Goal: Transaction & Acquisition: Purchase product/service

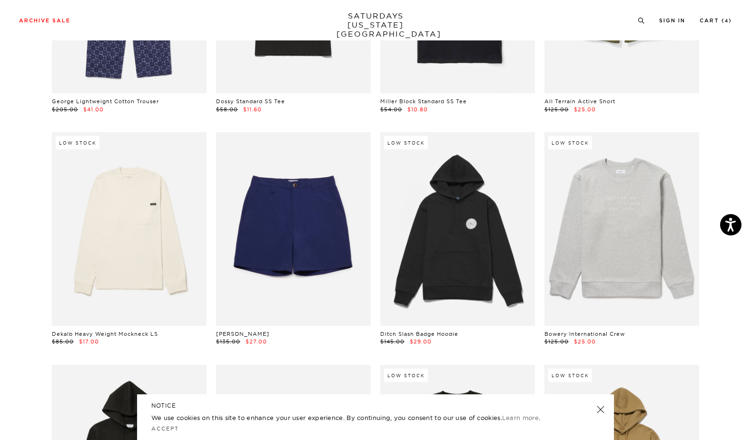
scroll to position [4024, 0]
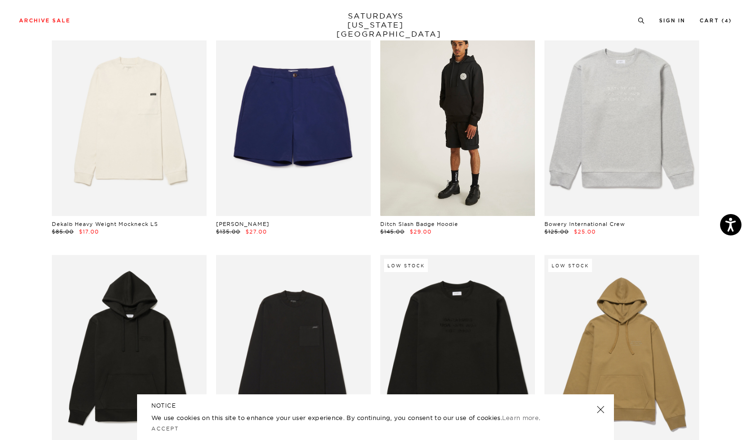
click at [498, 174] on link at bounding box center [457, 118] width 155 height 193
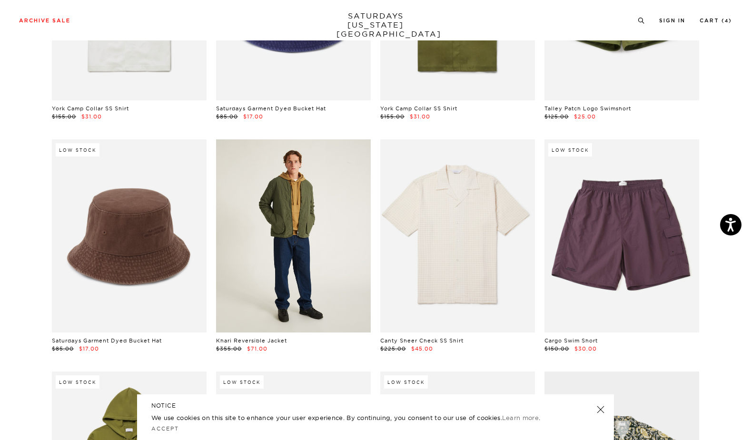
scroll to position [4614, 0]
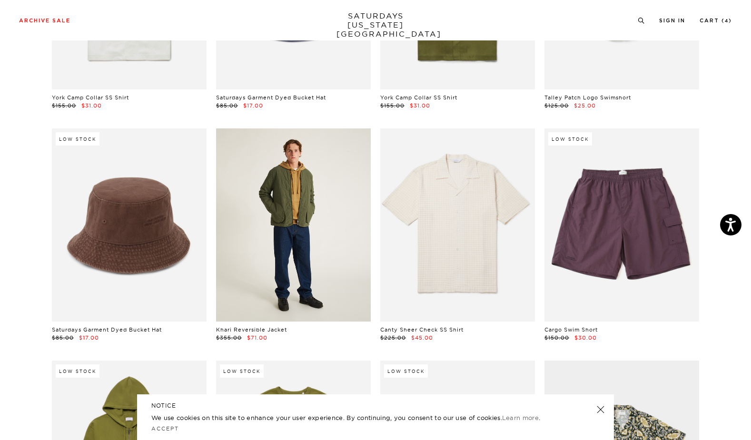
click at [279, 242] on link at bounding box center [293, 224] width 155 height 193
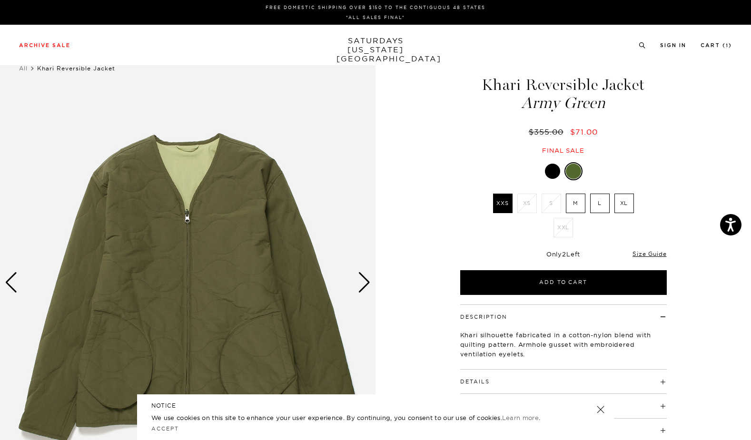
click at [362, 284] on div "Next slide" at bounding box center [364, 282] width 13 height 21
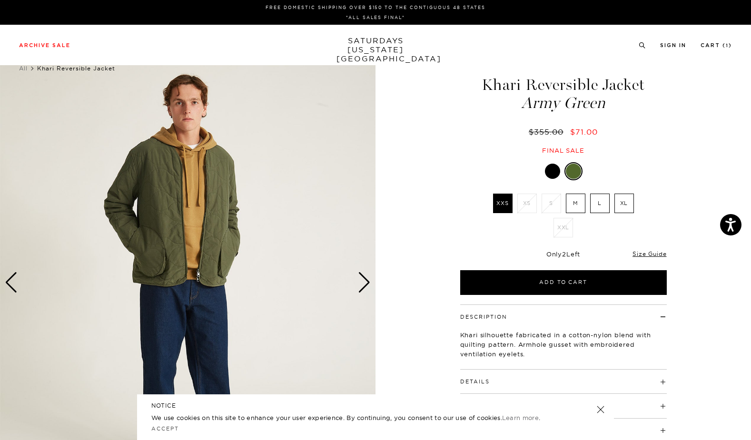
click at [362, 284] on div "Next slide" at bounding box center [364, 282] width 13 height 21
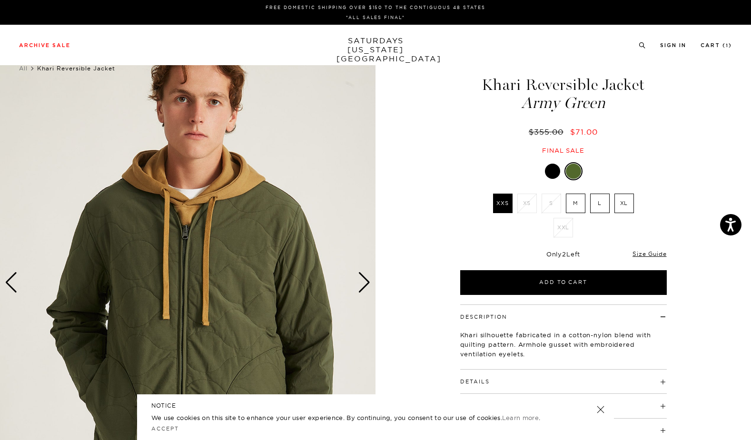
click at [362, 284] on div "Next slide" at bounding box center [364, 282] width 13 height 21
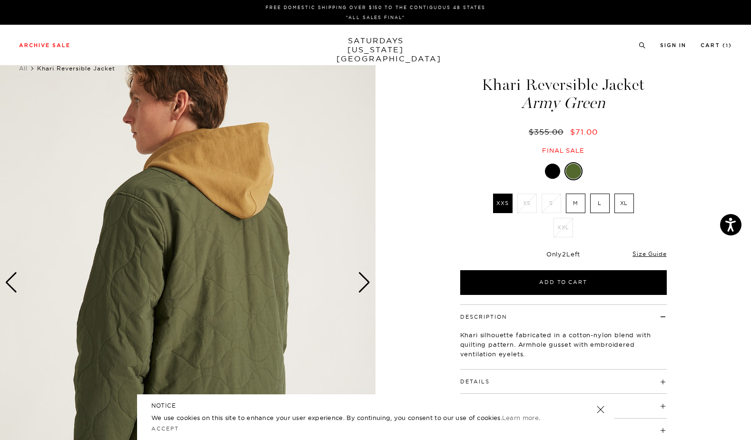
click at [362, 284] on div "Next slide" at bounding box center [364, 282] width 13 height 21
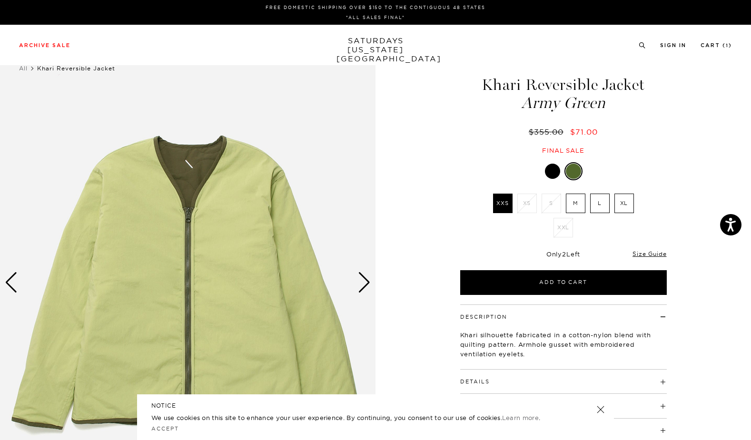
click at [362, 284] on div "Next slide" at bounding box center [364, 282] width 13 height 21
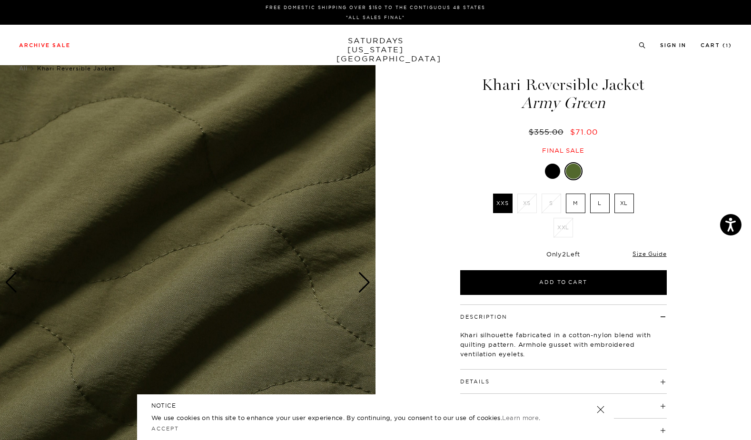
click at [362, 284] on div "Next slide" at bounding box center [364, 282] width 13 height 21
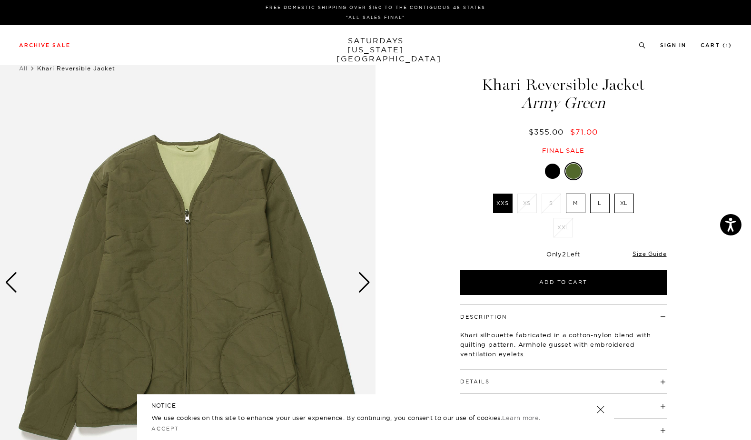
click at [362, 284] on div "Next slide" at bounding box center [364, 282] width 13 height 21
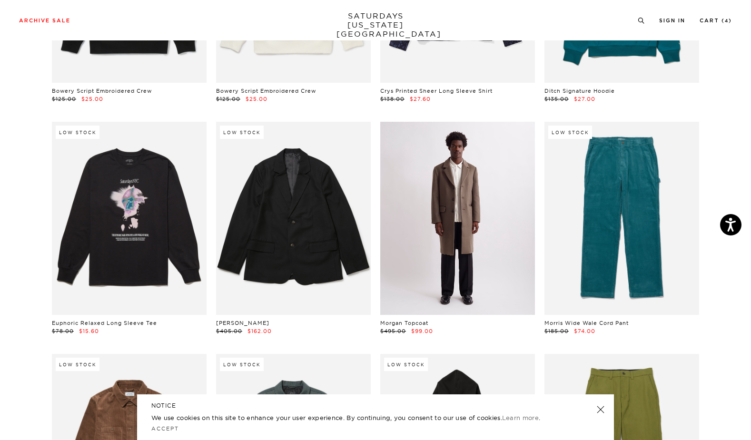
scroll to position [6950, 0]
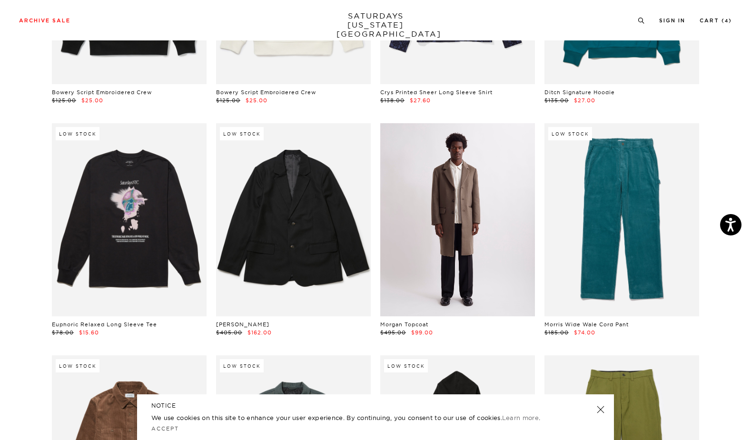
click at [452, 245] on link at bounding box center [457, 219] width 155 height 193
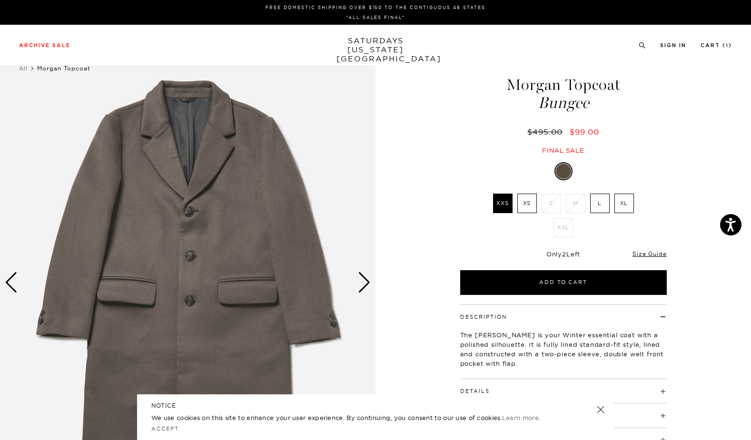
click at [627, 196] on label "XL" at bounding box center [624, 204] width 20 height 20
click at [0, 0] on input "XL" at bounding box center [0, 0] width 0 height 0
click at [364, 278] on div "Next slide" at bounding box center [364, 282] width 13 height 21
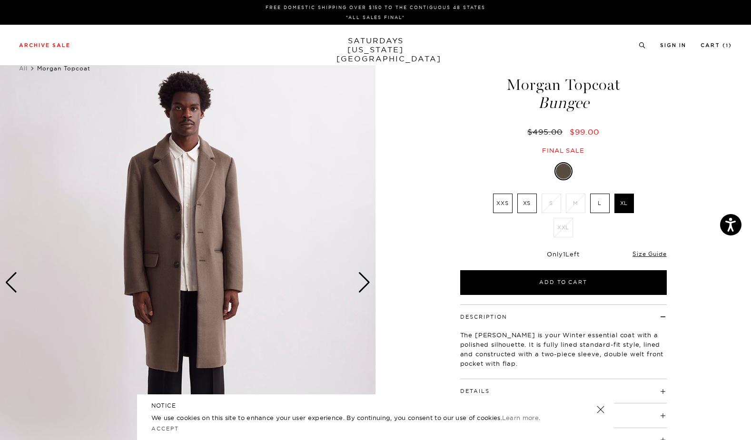
click at [364, 278] on div "Next slide" at bounding box center [364, 282] width 13 height 21
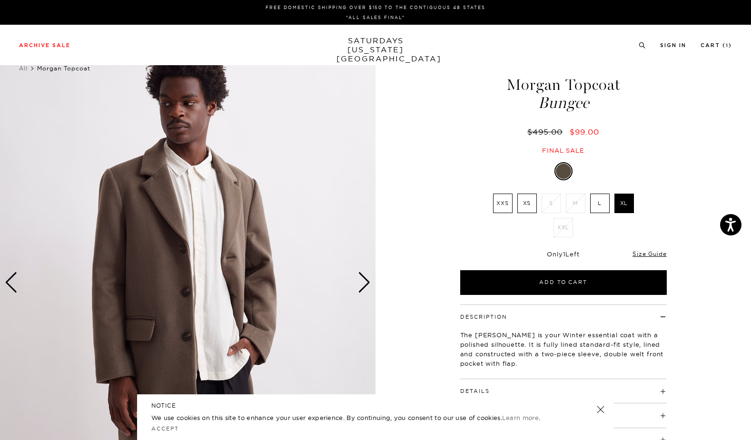
click at [364, 278] on div "Next slide" at bounding box center [364, 282] width 13 height 21
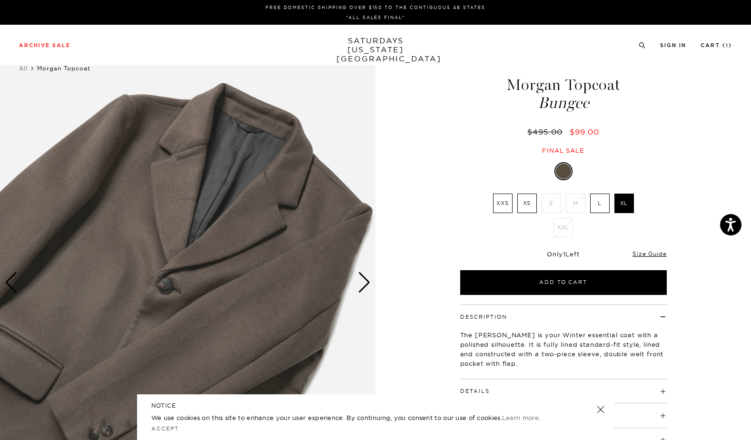
click at [364, 278] on div "Next slide" at bounding box center [364, 282] width 13 height 21
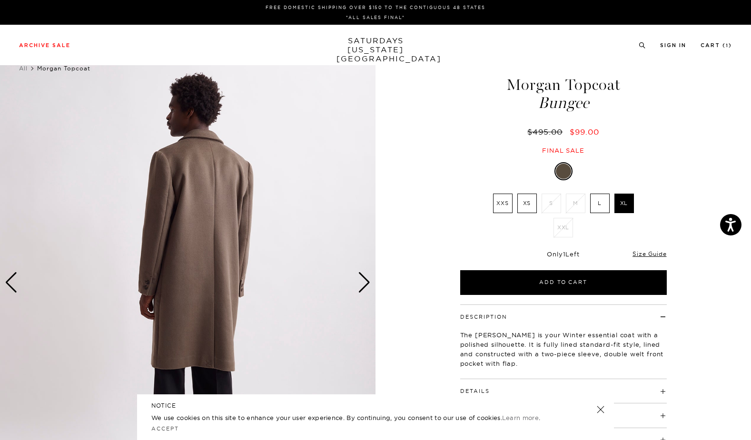
click at [364, 278] on div "Next slide" at bounding box center [364, 282] width 13 height 21
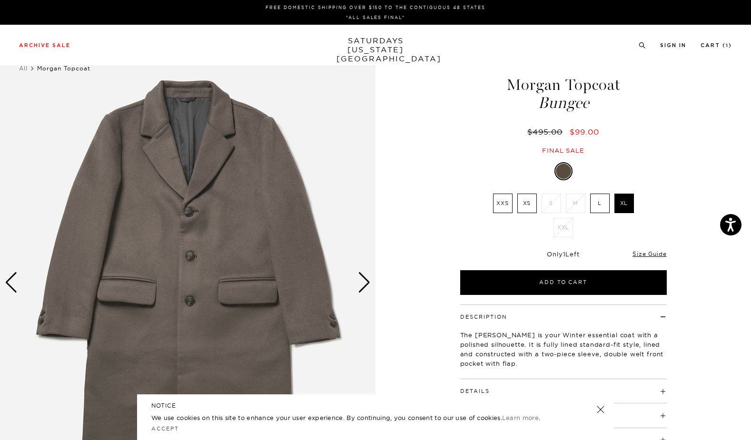
click at [364, 278] on div "Next slide" at bounding box center [364, 282] width 13 height 21
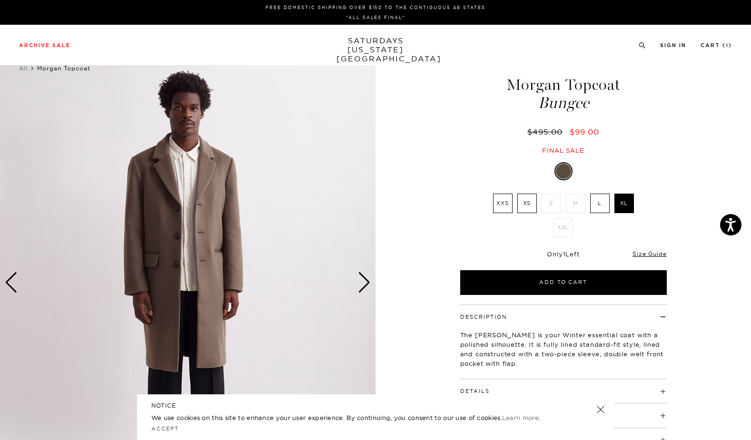
click at [363, 283] on div "Next slide" at bounding box center [364, 282] width 13 height 21
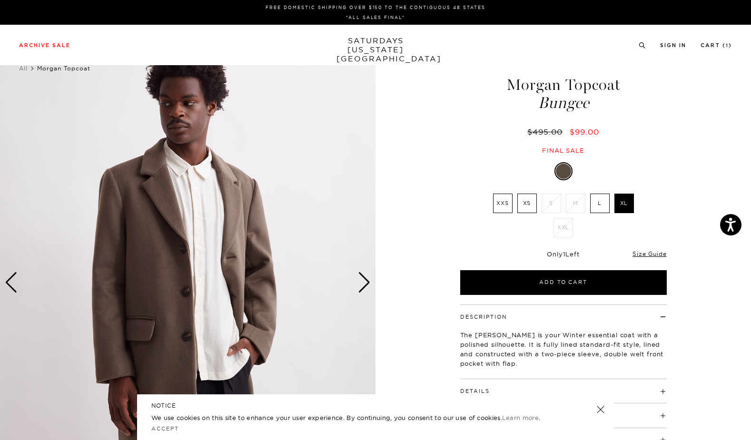
click at [363, 283] on div "Next slide" at bounding box center [364, 282] width 13 height 21
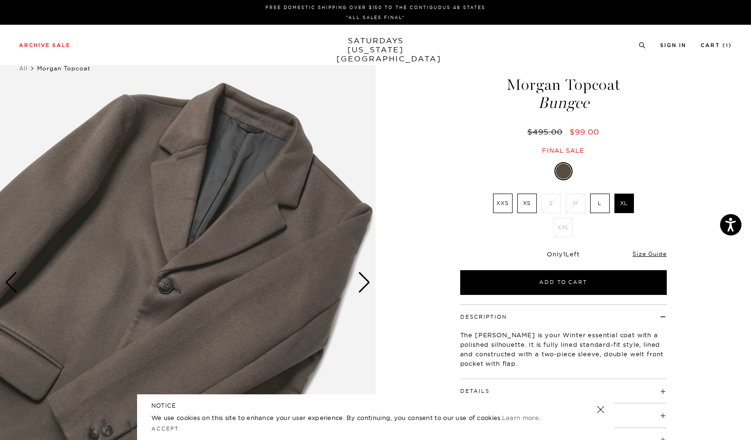
click at [363, 283] on div "Next slide" at bounding box center [364, 282] width 13 height 21
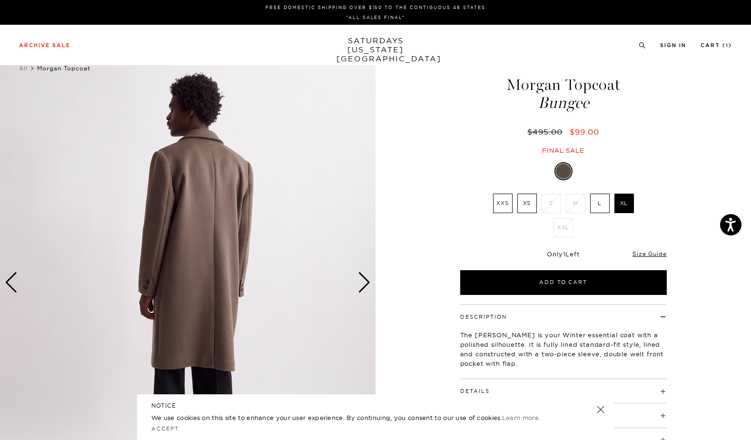
click at [363, 283] on div "Next slide" at bounding box center [364, 282] width 13 height 21
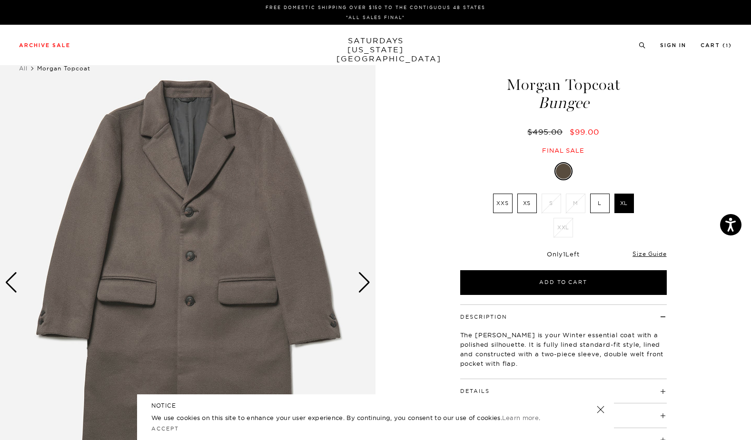
click at [363, 283] on div "Next slide" at bounding box center [364, 282] width 13 height 21
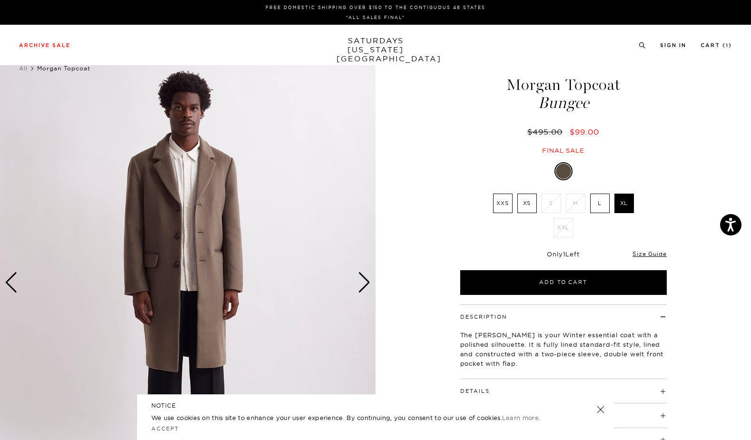
click at [363, 283] on div "Next slide" at bounding box center [364, 282] width 13 height 21
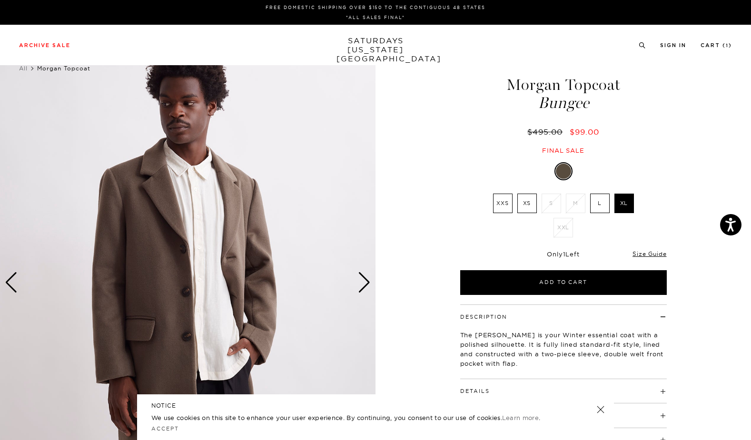
click at [363, 283] on div "Next slide" at bounding box center [364, 282] width 13 height 21
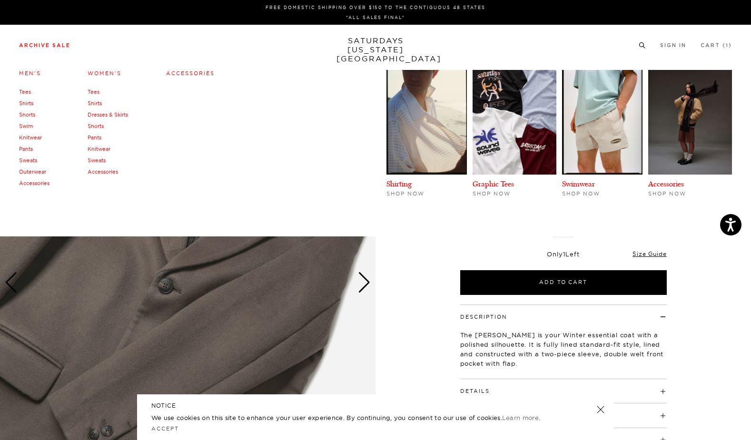
click at [29, 148] on link "Pants" at bounding box center [26, 149] width 14 height 7
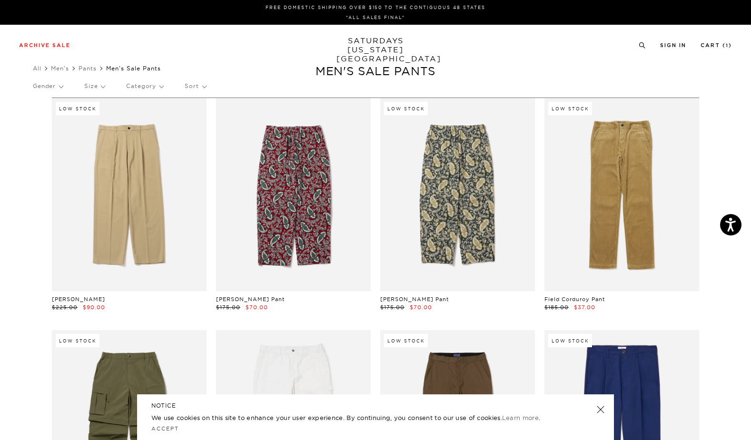
click at [111, 83] on div "Gender Size Category Sort" at bounding box center [375, 86] width 685 height 22
click at [104, 83] on p "Size" at bounding box center [94, 86] width 20 height 22
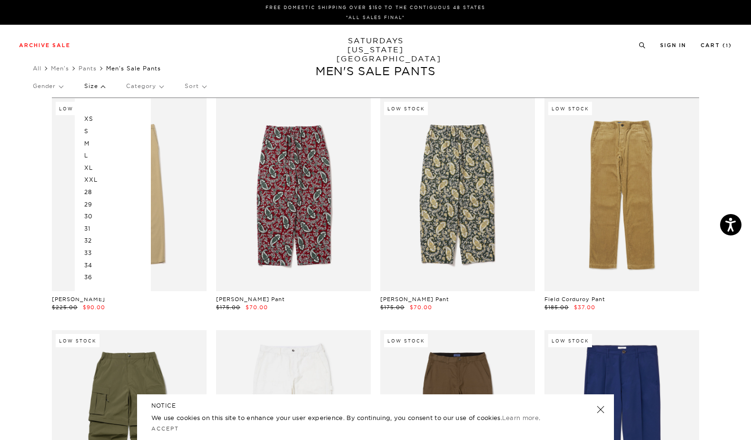
click at [265, 67] on ul "All Men's Pants Men's Sale Pants" at bounding box center [375, 69] width 685 height 10
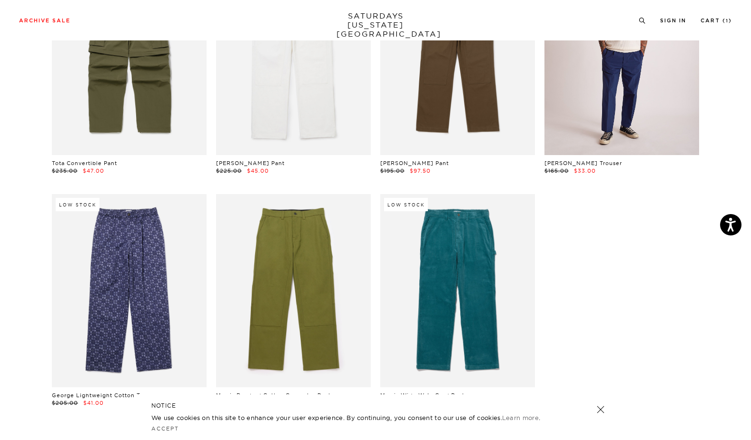
scroll to position [217, 0]
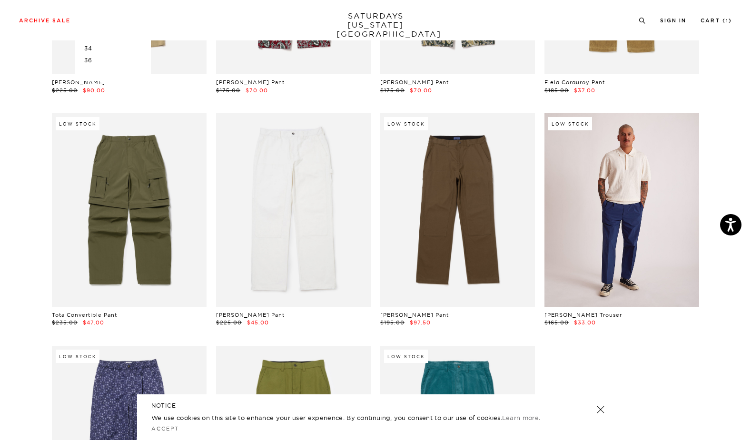
click at [665, 188] on link at bounding box center [621, 209] width 155 height 193
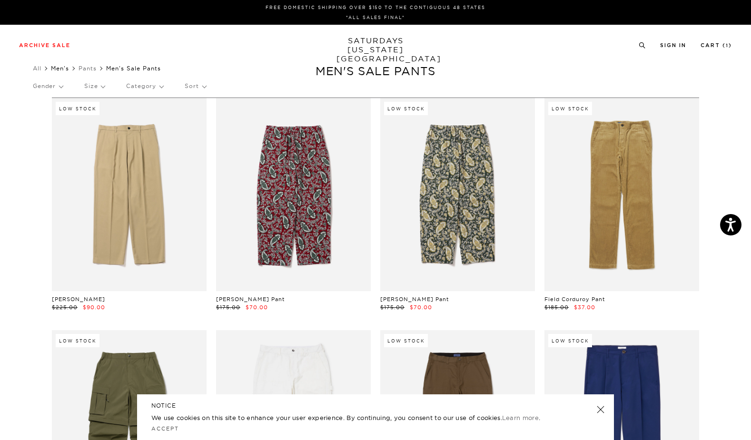
click at [60, 67] on link "Men's" at bounding box center [60, 68] width 18 height 7
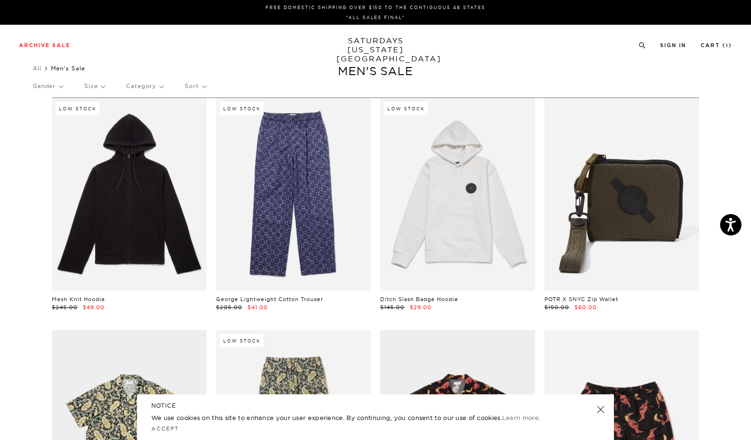
click at [101, 87] on p "Size" at bounding box center [94, 86] width 20 height 22
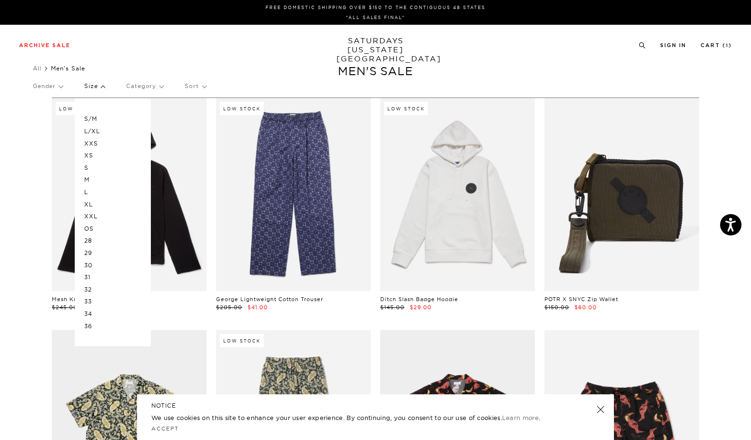
click at [99, 204] on p "XL" at bounding box center [112, 204] width 57 height 12
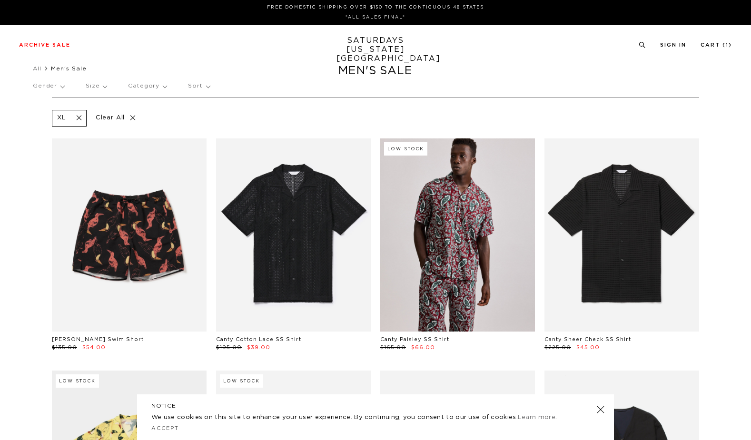
click at [96, 87] on p "Size" at bounding box center [96, 86] width 21 height 22
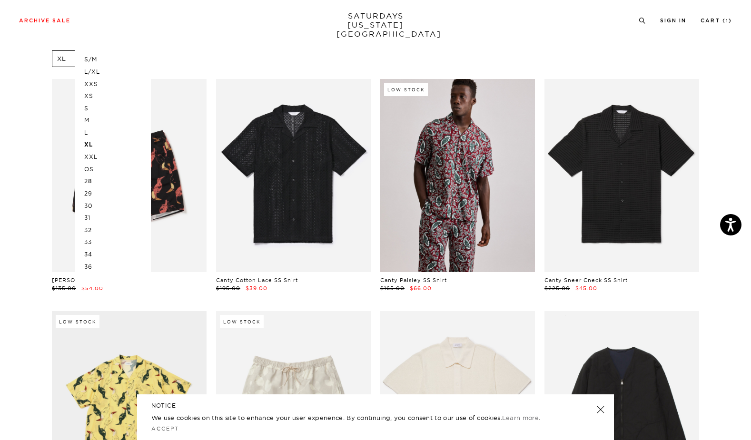
scroll to position [60, 0]
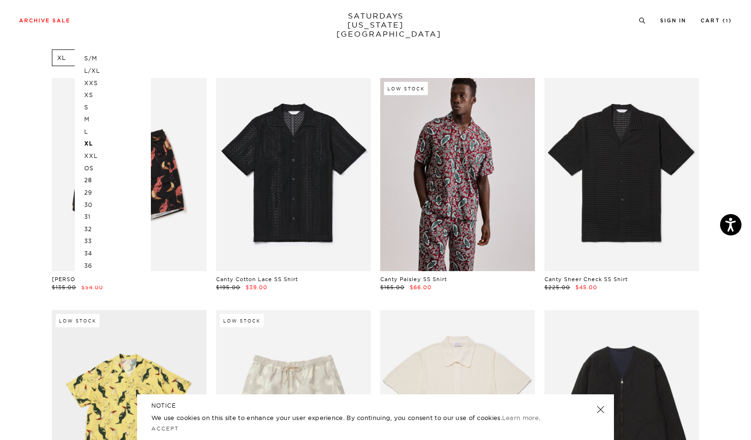
click at [90, 264] on p "36" at bounding box center [112, 266] width 57 height 12
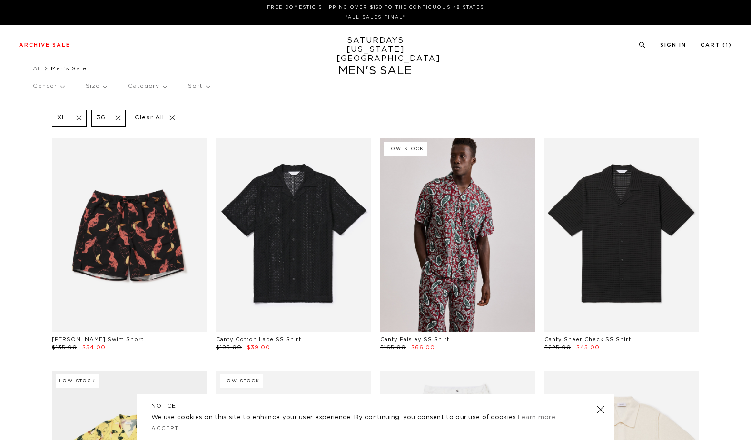
click at [102, 87] on p "Size" at bounding box center [96, 86] width 21 height 22
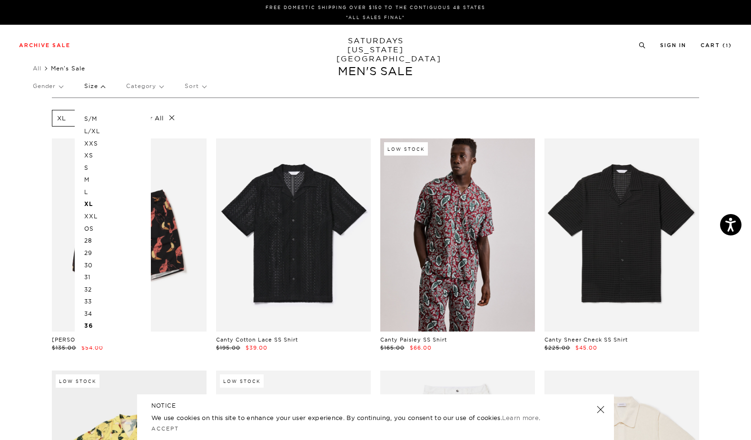
click at [94, 227] on p "OS" at bounding box center [112, 229] width 57 height 12
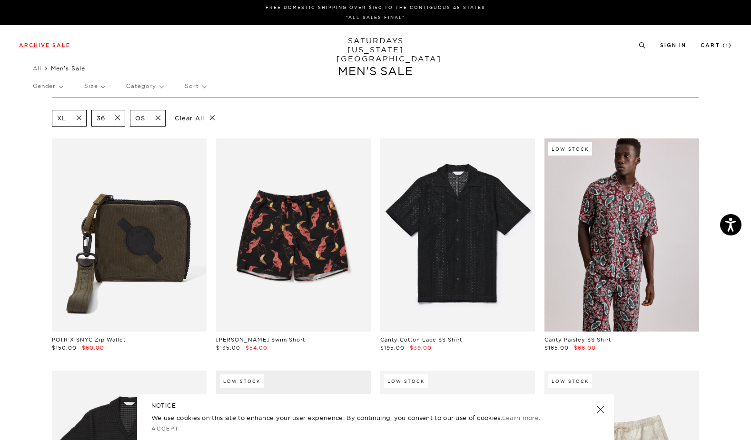
click at [100, 87] on p "Size" at bounding box center [94, 86] width 20 height 22
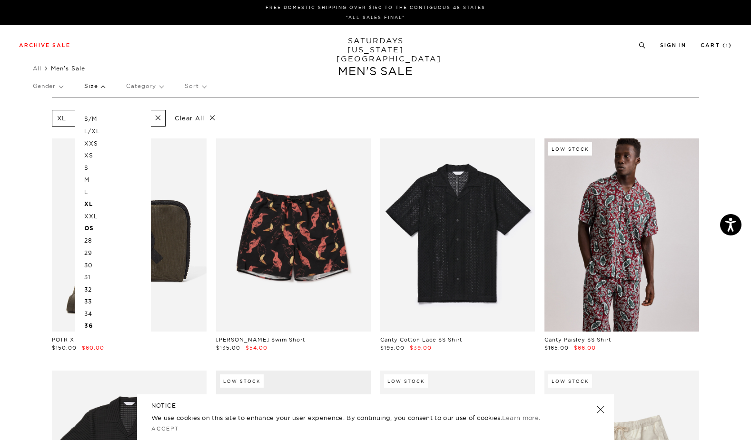
click at [102, 131] on p "L/XL" at bounding box center [112, 131] width 57 height 12
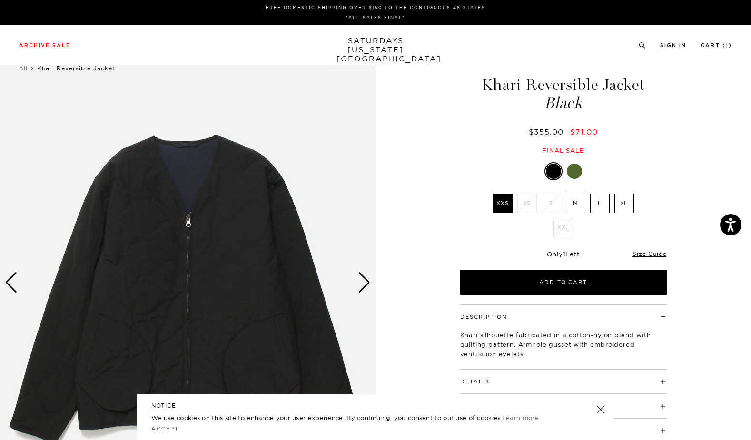
click at [365, 281] on div "Next slide" at bounding box center [364, 282] width 13 height 21
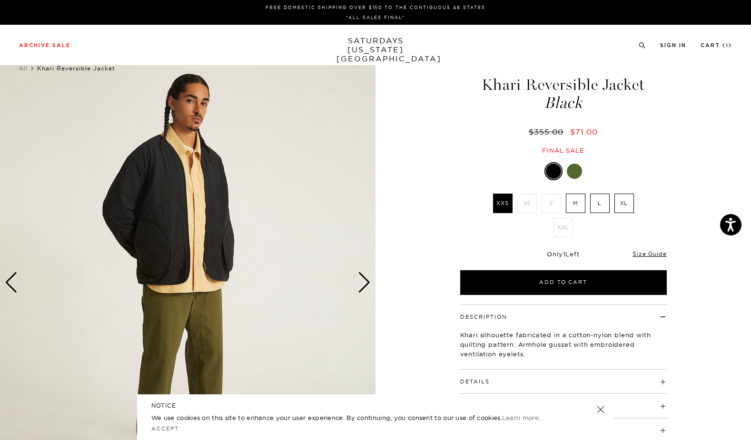
click at [365, 281] on div "Next slide" at bounding box center [364, 282] width 13 height 21
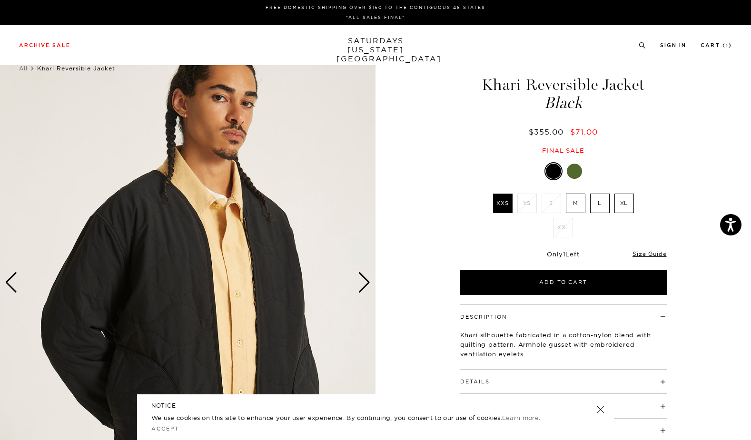
click at [365, 281] on div "Next slide" at bounding box center [364, 282] width 13 height 21
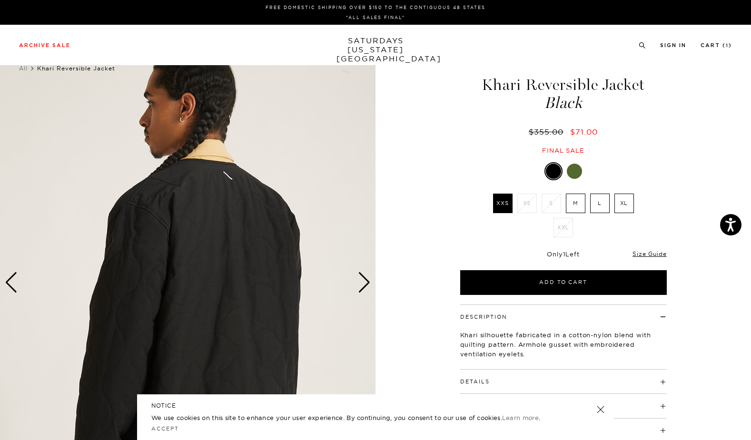
click at [365, 281] on div "Next slide" at bounding box center [364, 282] width 13 height 21
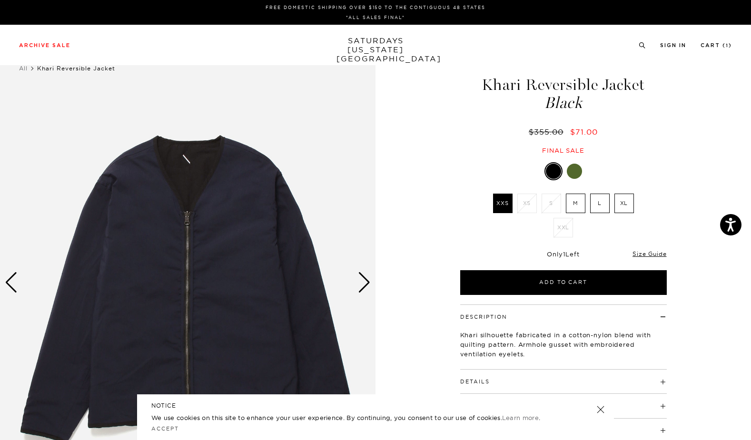
click at [361, 275] on div "Next slide" at bounding box center [364, 282] width 13 height 21
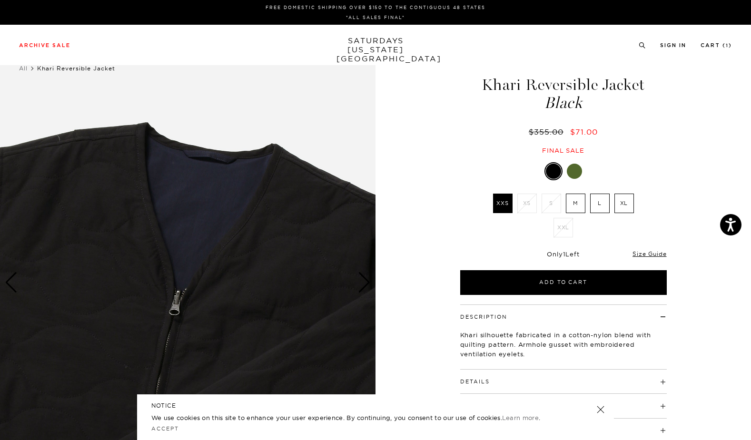
click at [361, 275] on div "Next slide" at bounding box center [364, 282] width 13 height 21
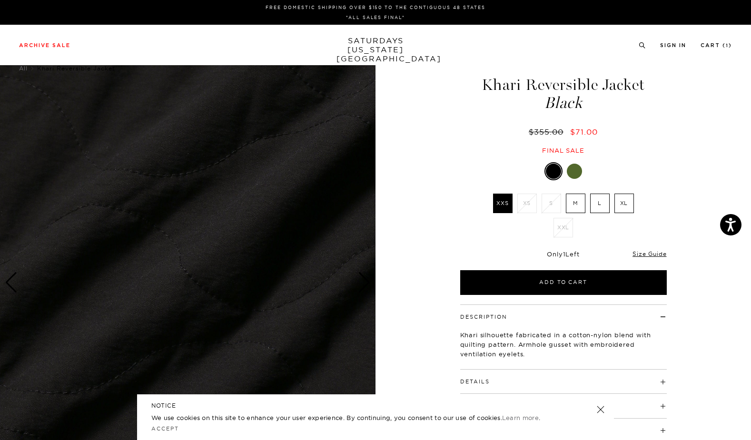
click at [361, 275] on div "Next slide" at bounding box center [364, 282] width 13 height 21
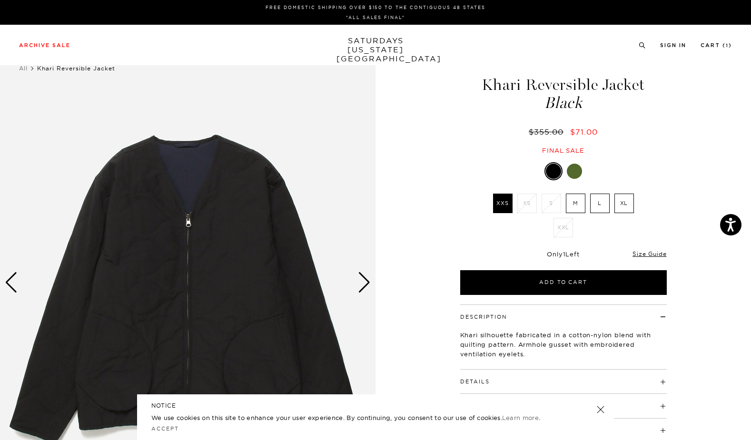
click at [361, 275] on div "Next slide" at bounding box center [364, 282] width 13 height 21
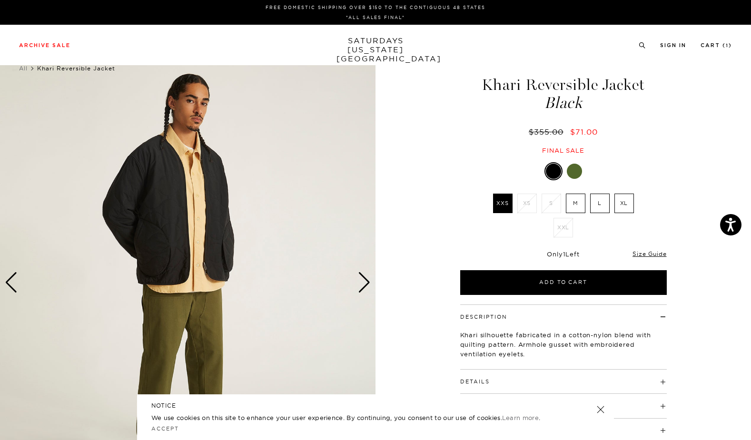
click at [540, 381] on h4 "Details" at bounding box center [563, 378] width 206 height 16
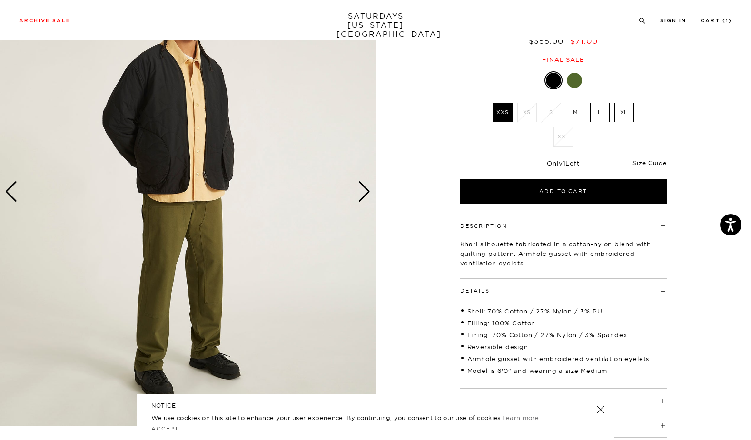
scroll to position [91, 0]
click at [368, 186] on div "Next slide" at bounding box center [364, 191] width 13 height 21
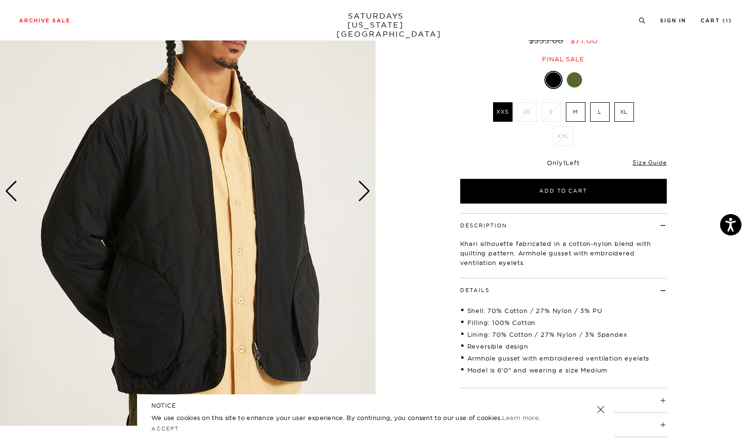
click at [368, 186] on div "Next slide" at bounding box center [364, 191] width 13 height 21
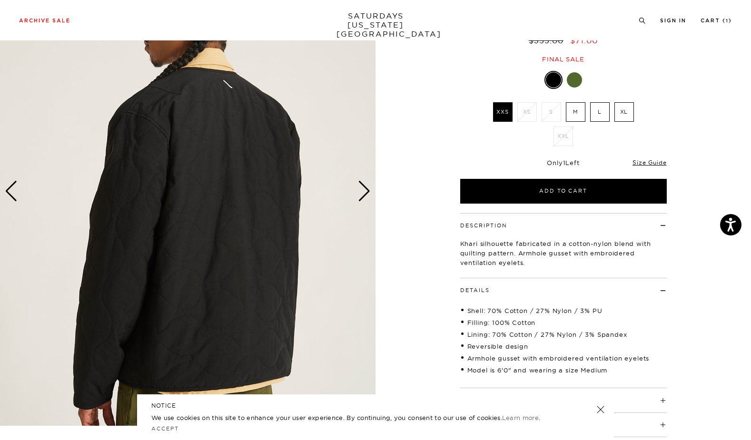
click at [368, 186] on div "Next slide" at bounding box center [364, 191] width 13 height 21
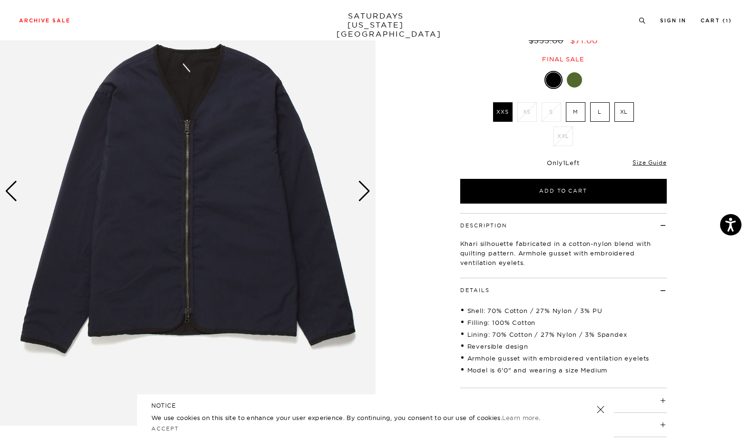
click at [368, 186] on div "Next slide" at bounding box center [364, 191] width 13 height 21
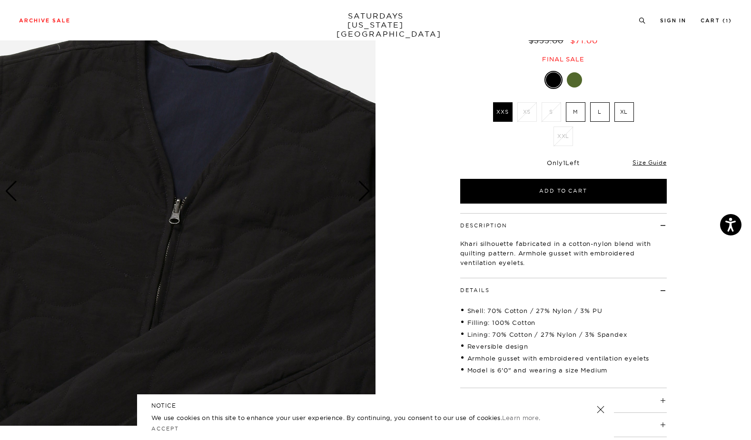
click at [368, 186] on div "Next slide" at bounding box center [364, 191] width 13 height 21
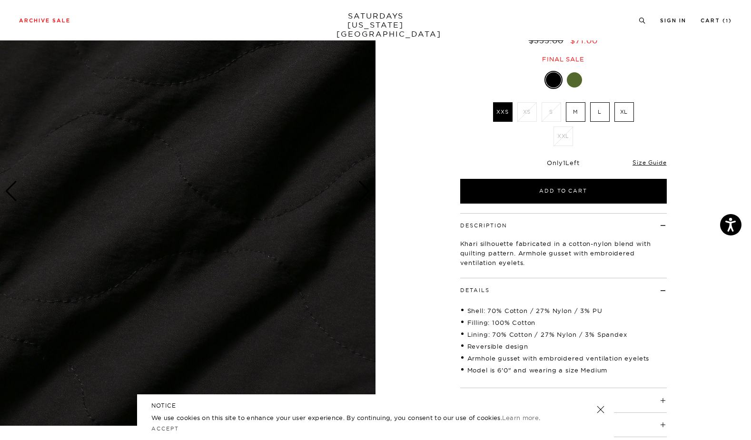
click at [628, 113] on label "XL" at bounding box center [624, 112] width 20 height 20
click at [0, 0] on input "XL" at bounding box center [0, 0] width 0 height 0
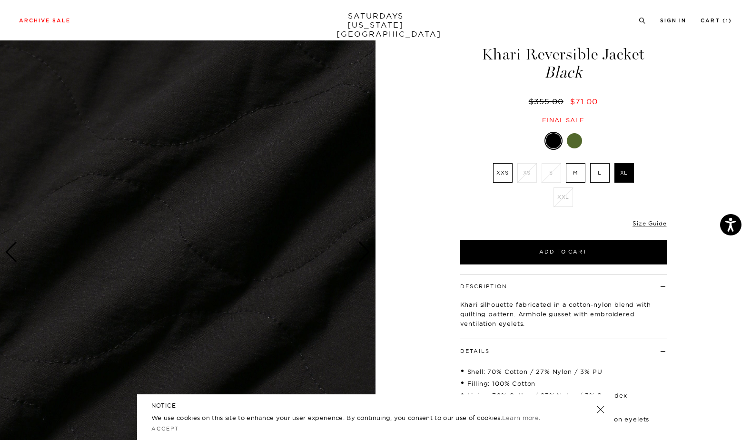
scroll to position [12, 0]
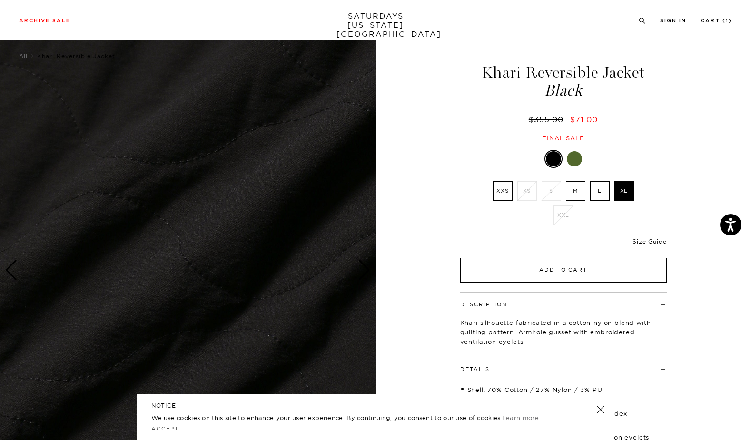
click at [583, 272] on button "Add to Cart" at bounding box center [563, 270] width 206 height 25
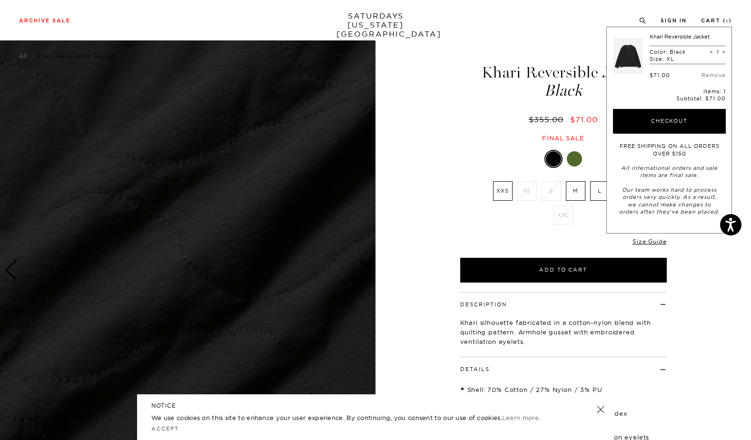
click at [417, 127] on div "7 / 7" at bounding box center [375, 276] width 751 height 480
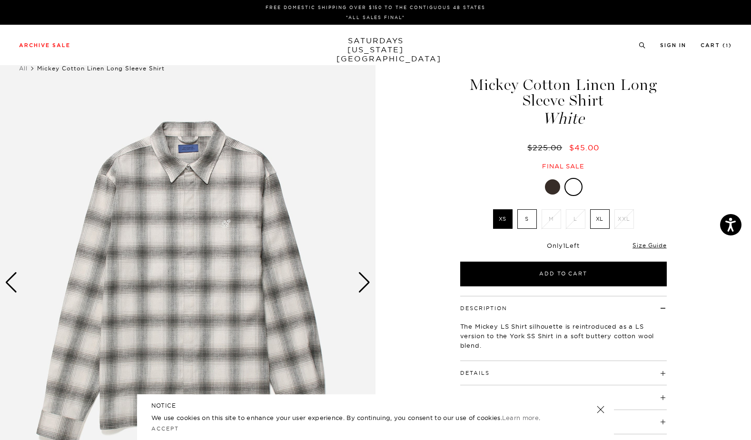
click at [365, 280] on div "Next slide" at bounding box center [364, 282] width 13 height 21
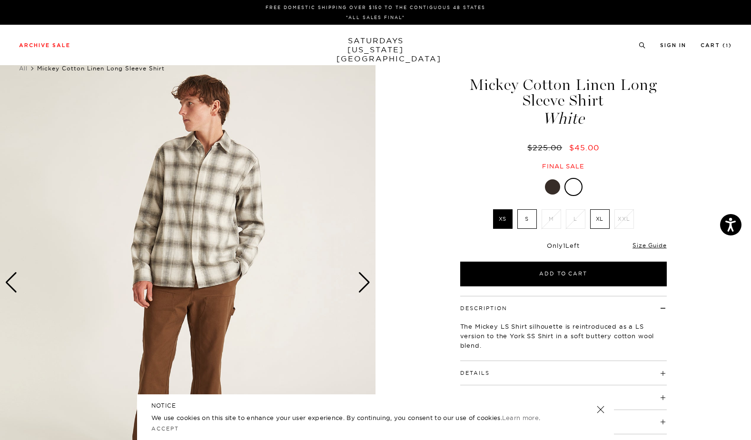
click at [365, 280] on div "Next slide" at bounding box center [364, 282] width 13 height 21
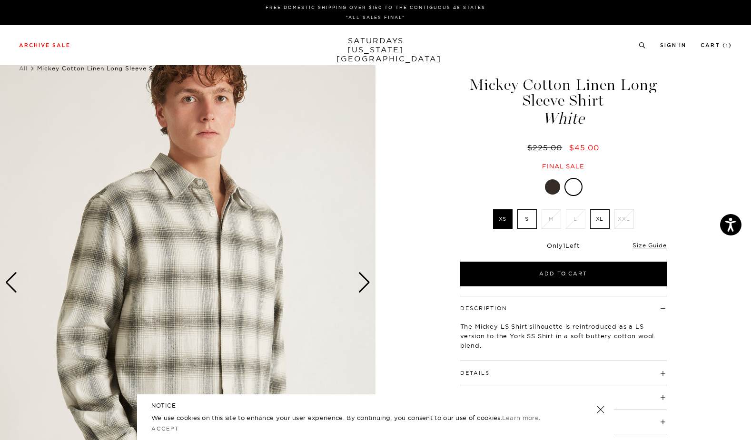
click at [365, 280] on div "Next slide" at bounding box center [364, 282] width 13 height 21
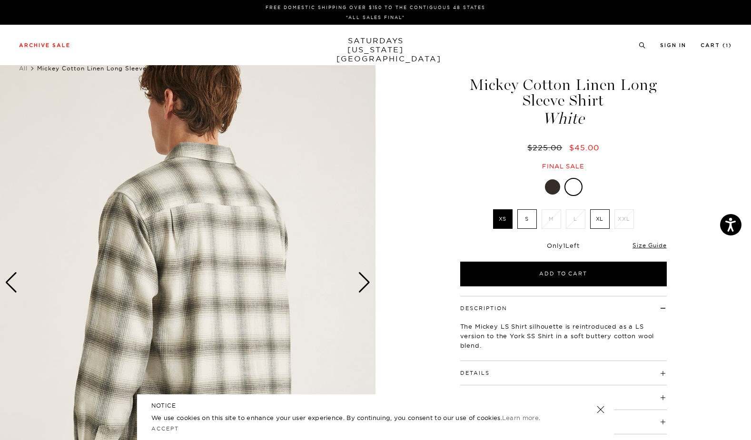
click at [601, 219] on label "XL" at bounding box center [600, 219] width 20 height 20
click at [0, 0] on input "XL" at bounding box center [0, 0] width 0 height 0
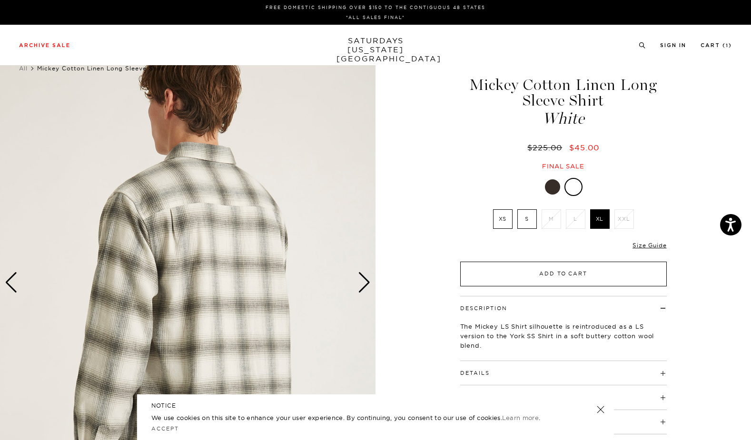
click at [546, 276] on button "Add to Cart" at bounding box center [563, 274] width 206 height 25
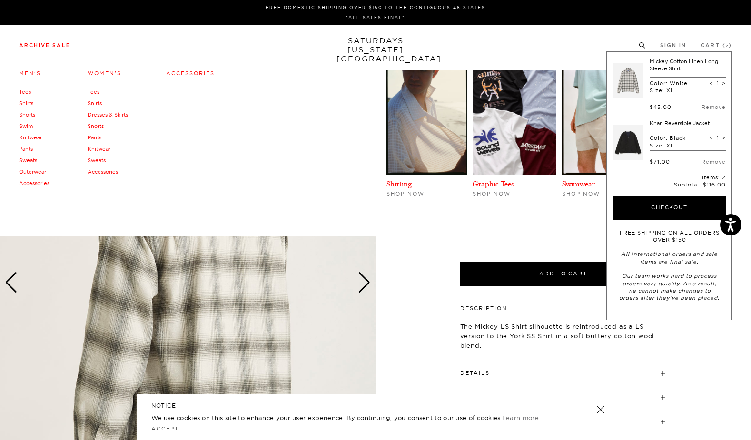
click at [195, 74] on link "Accessories" at bounding box center [190, 73] width 49 height 7
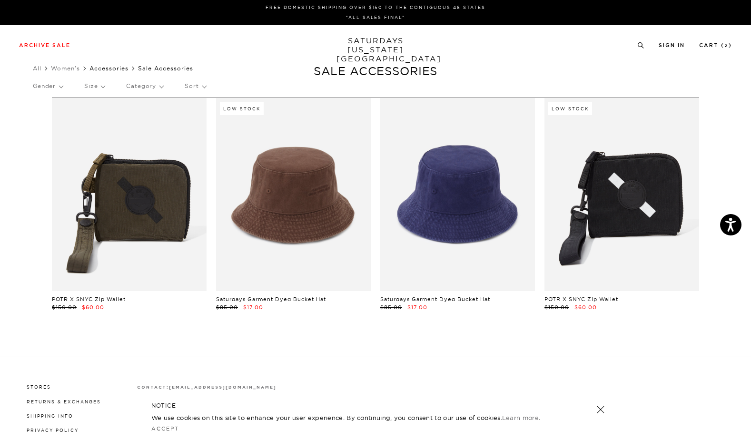
click at [126, 68] on link "Accessories" at bounding box center [108, 68] width 39 height 7
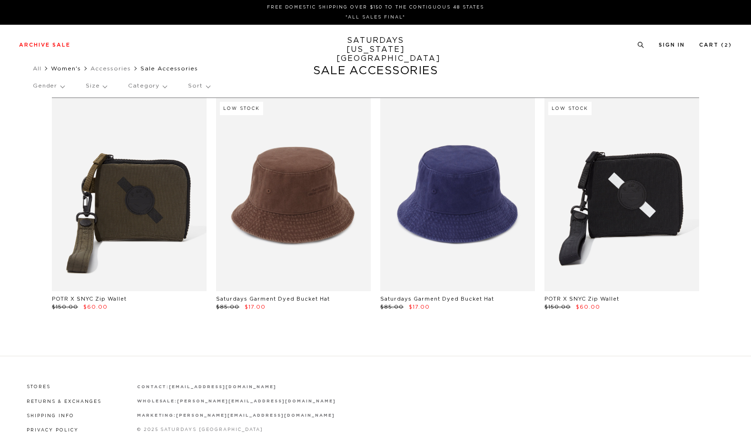
click at [69, 67] on link "Women's" at bounding box center [66, 69] width 30 height 6
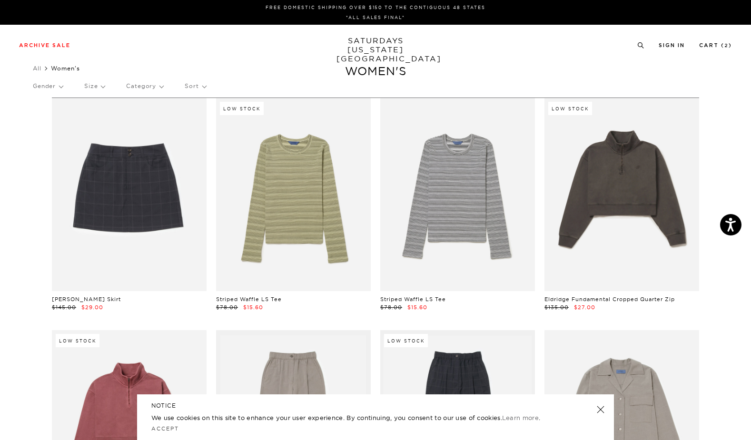
click at [103, 86] on p "Size" at bounding box center [94, 86] width 20 height 22
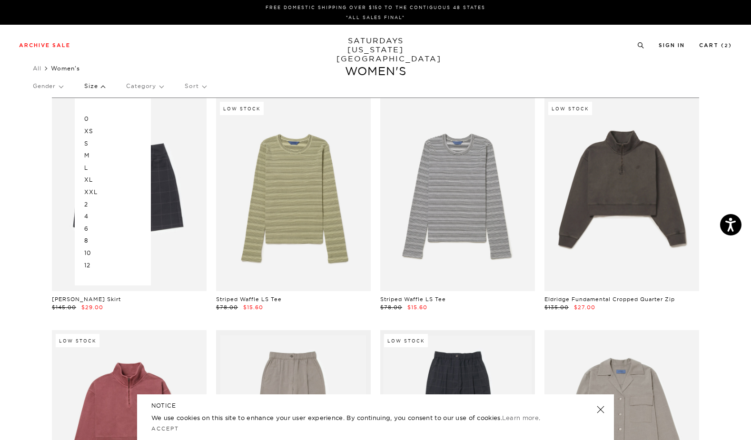
click at [90, 141] on p "S" at bounding box center [112, 143] width 57 height 12
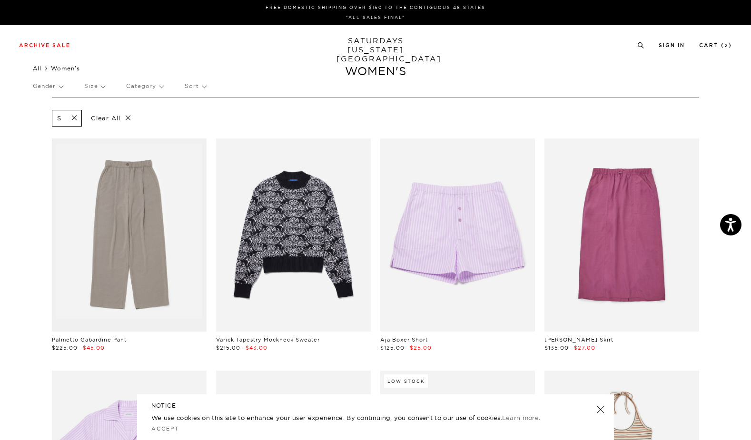
click at [35, 66] on link "All" at bounding box center [37, 68] width 9 height 7
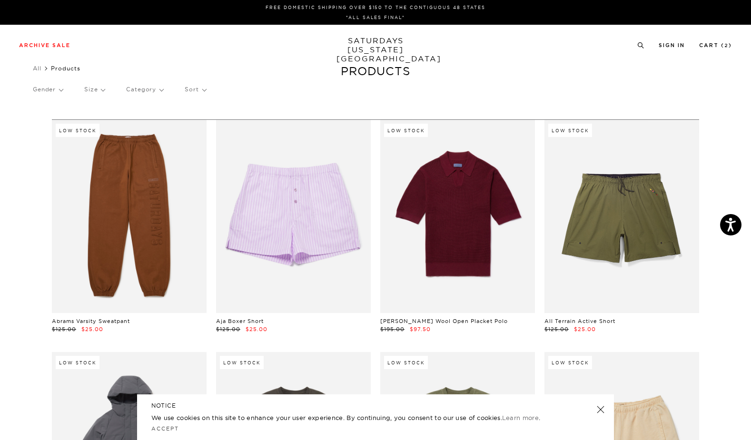
click at [52, 87] on p "Gender" at bounding box center [48, 89] width 30 height 22
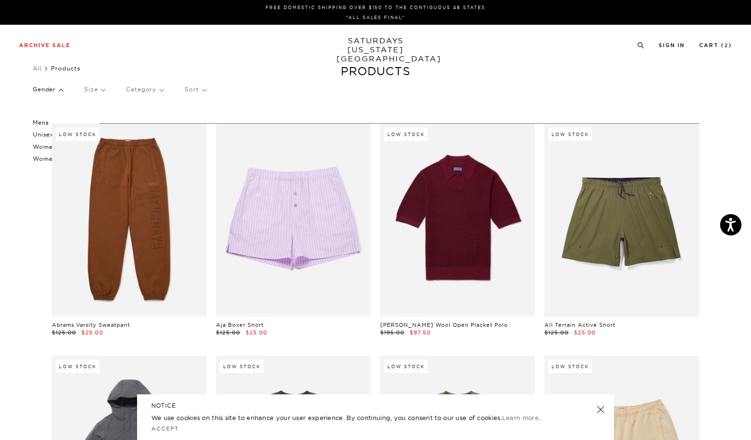
click at [39, 120] on p "Mens" at bounding box center [61, 123] width 57 height 12
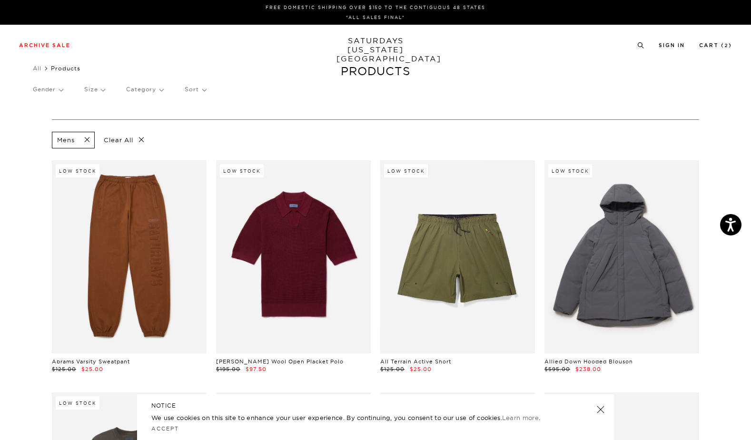
click at [98, 89] on p "Size" at bounding box center [94, 89] width 20 height 22
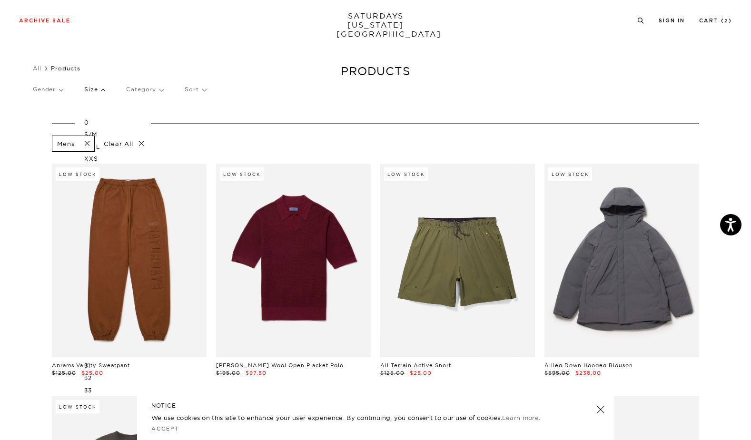
scroll to position [75, 0]
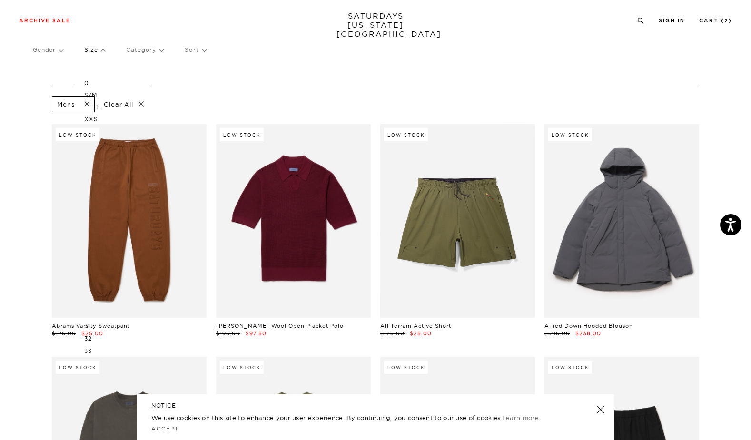
scroll to position [0, 0]
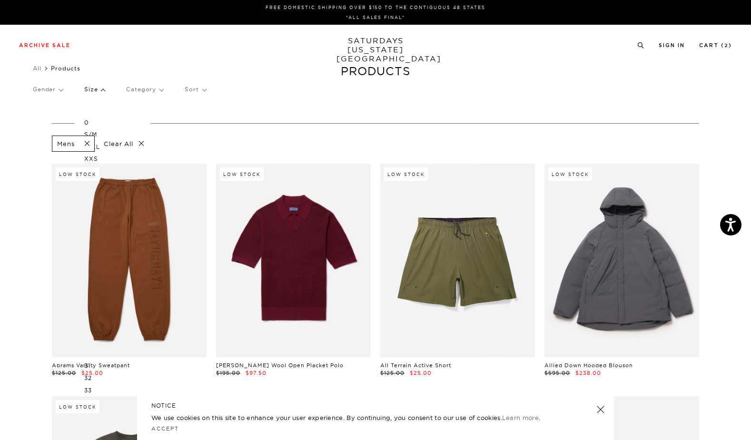
click at [58, 88] on p "Gender" at bounding box center [48, 89] width 30 height 22
click at [35, 121] on p "Mens" at bounding box center [61, 123] width 57 height 12
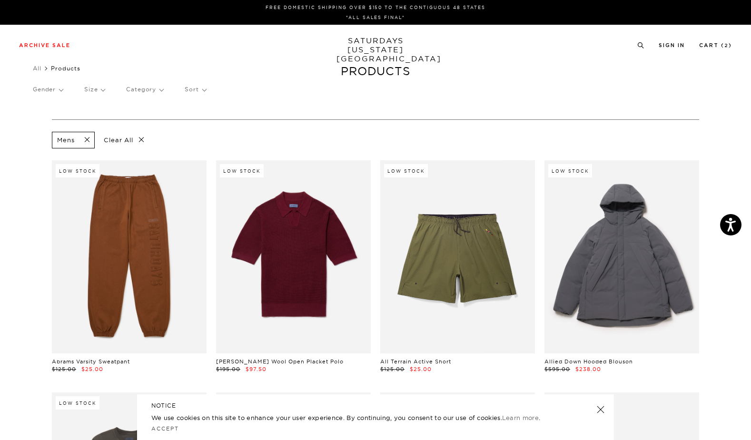
click at [99, 88] on p "Size" at bounding box center [94, 89] width 20 height 22
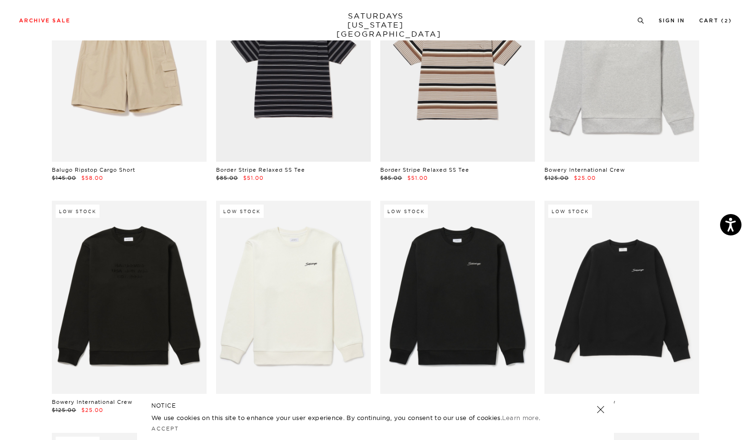
scroll to position [1064, 0]
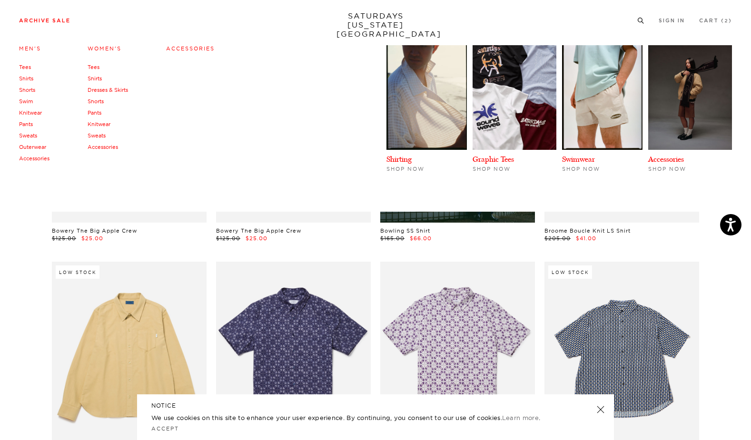
click at [33, 16] on li "Archive Sale Men's Tees Shirts Shorts Swim Knitwear Pants Sweats Outerwear" at bounding box center [44, 20] width 51 height 9
click at [25, 50] on link "Men's" at bounding box center [30, 48] width 22 height 7
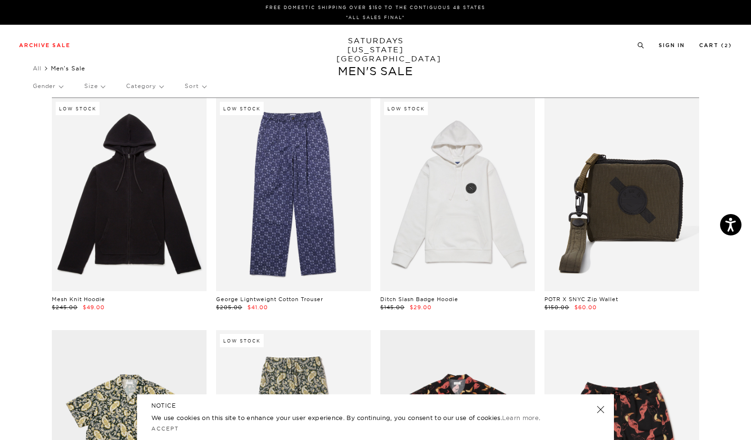
click at [100, 86] on p "Size" at bounding box center [94, 86] width 20 height 22
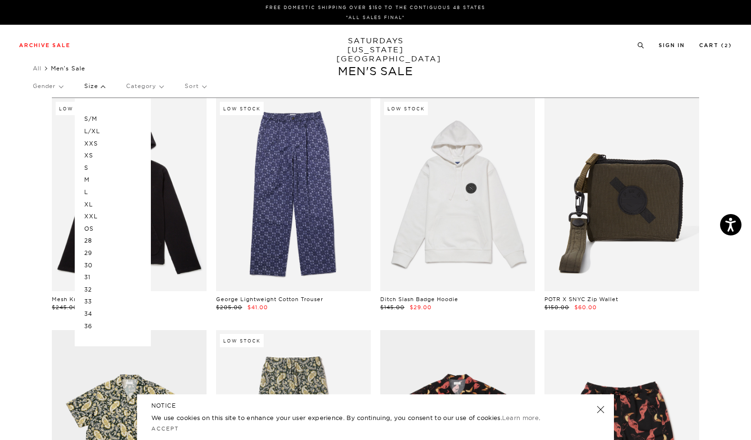
click at [101, 204] on p "XL" at bounding box center [112, 204] width 57 height 12
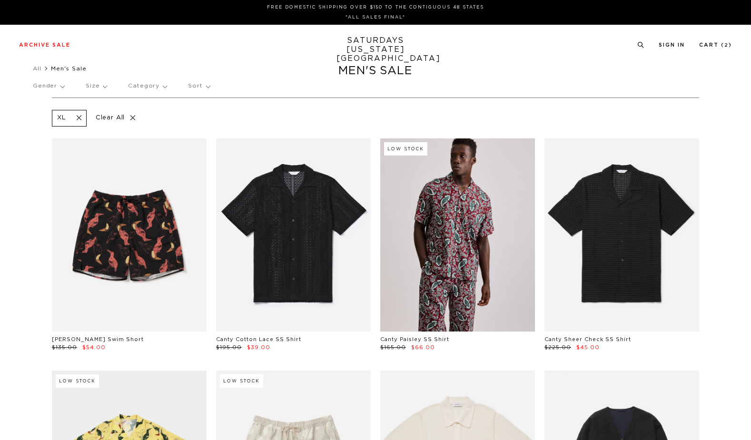
click at [100, 85] on p "Size" at bounding box center [96, 86] width 21 height 22
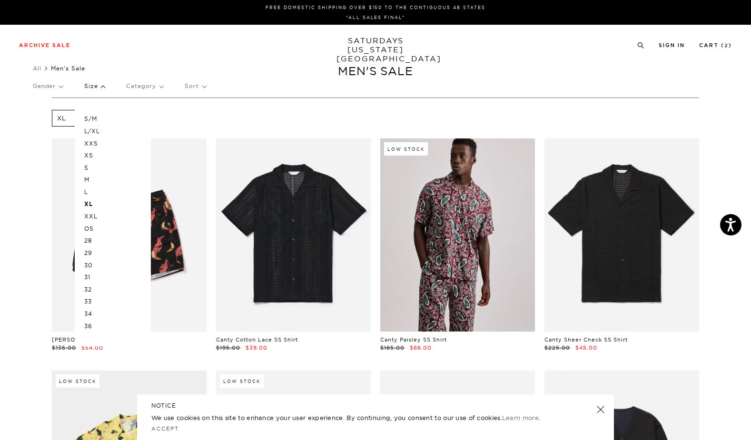
click at [92, 228] on p "OS" at bounding box center [112, 229] width 57 height 12
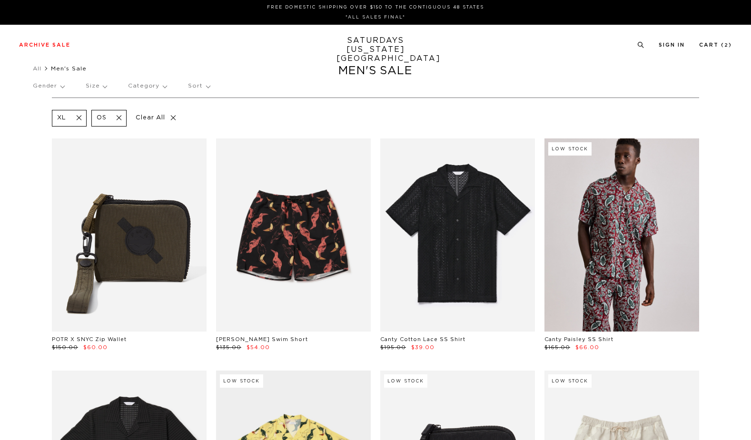
click at [96, 87] on p "Size" at bounding box center [96, 86] width 21 height 22
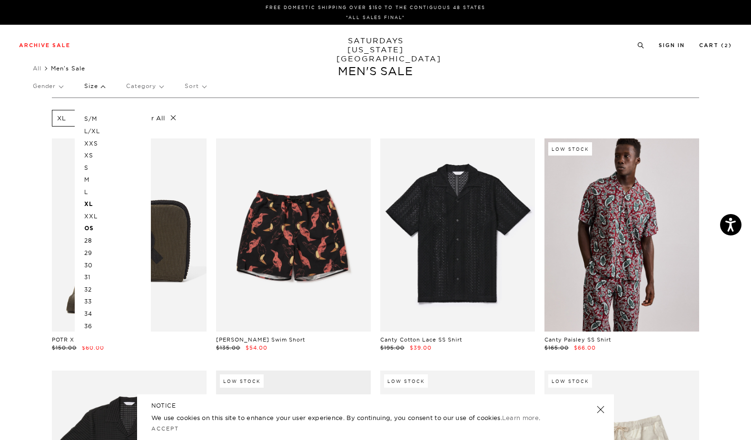
click at [97, 131] on p "L/XL" at bounding box center [112, 131] width 57 height 12
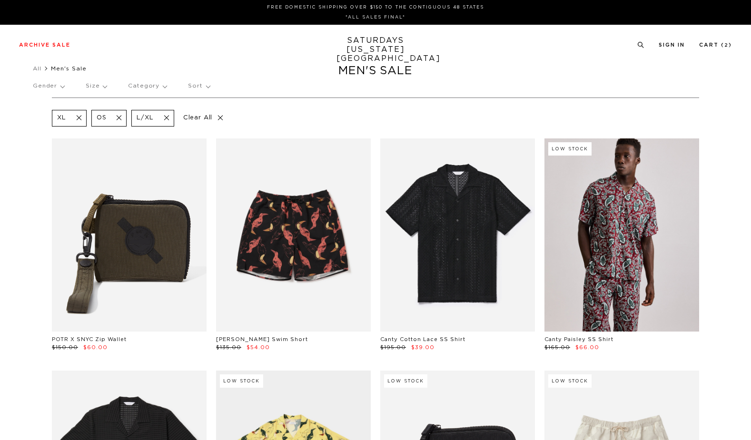
click at [96, 82] on p "Size" at bounding box center [96, 86] width 21 height 22
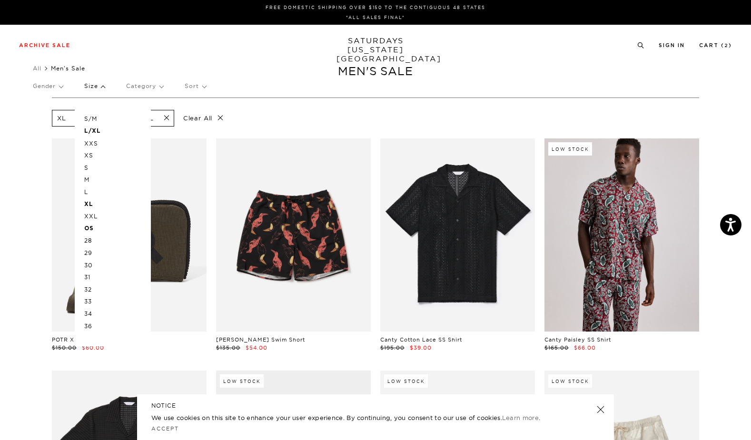
click at [91, 326] on p "36" at bounding box center [112, 326] width 57 height 12
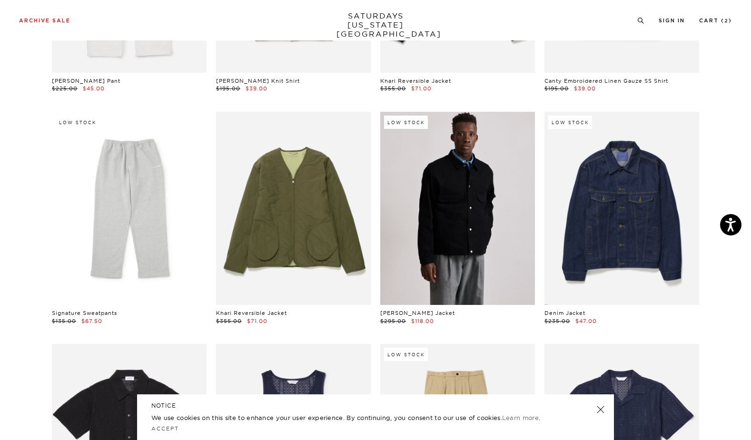
scroll to position [725, 0]
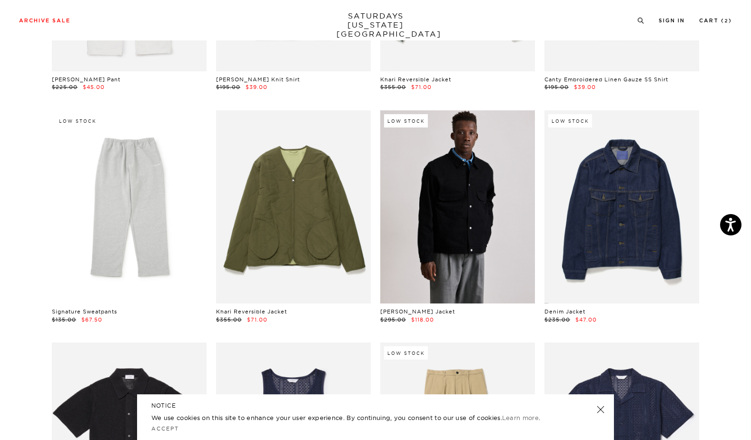
click at [489, 237] on link at bounding box center [457, 206] width 155 height 193
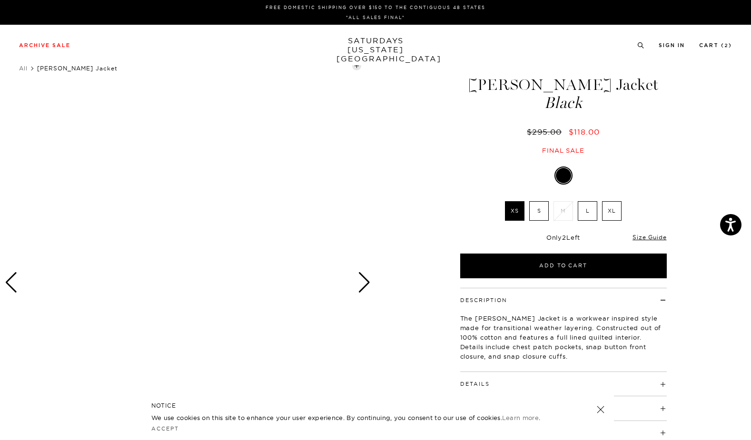
click at [367, 282] on div "Next slide" at bounding box center [364, 282] width 13 height 21
click at [247, 259] on div at bounding box center [187, 282] width 375 height 469
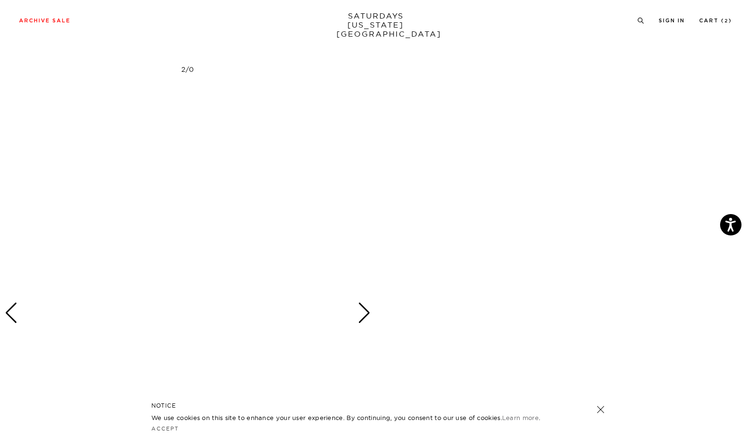
scroll to position [479, 0]
click at [600, 406] on link at bounding box center [600, 409] width 13 height 13
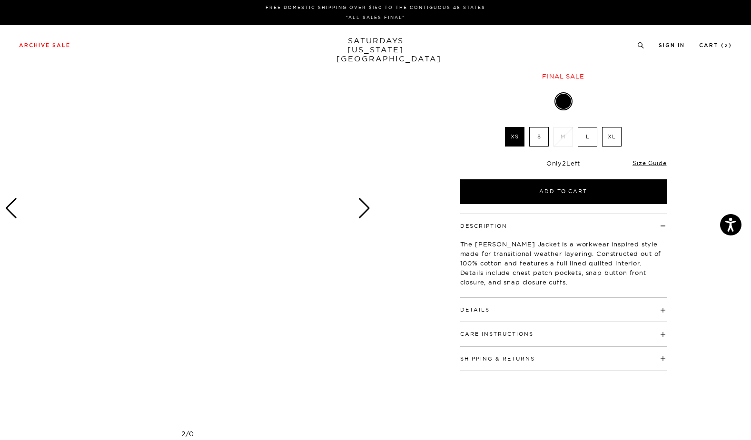
scroll to position [0, 0]
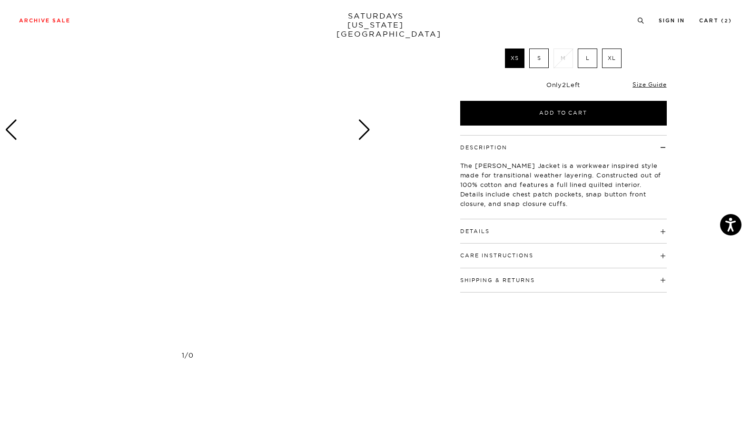
scroll to position [171, 0]
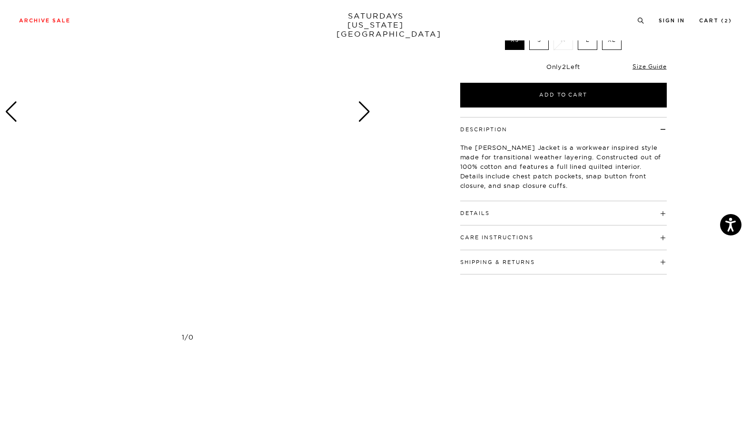
click at [359, 120] on div "Next slide" at bounding box center [364, 111] width 13 height 21
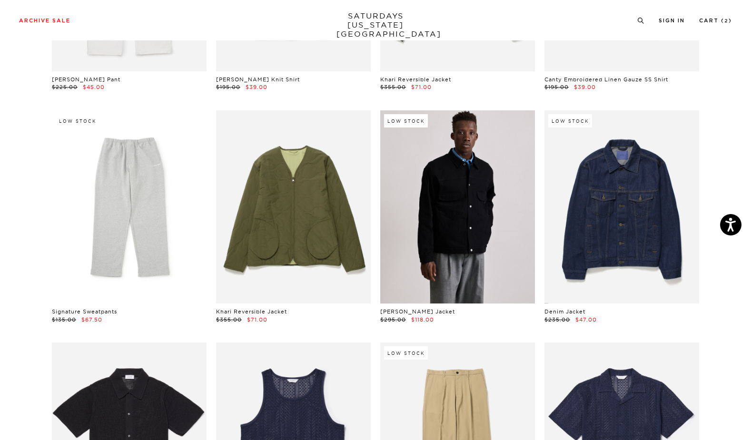
click at [434, 268] on link at bounding box center [457, 206] width 155 height 193
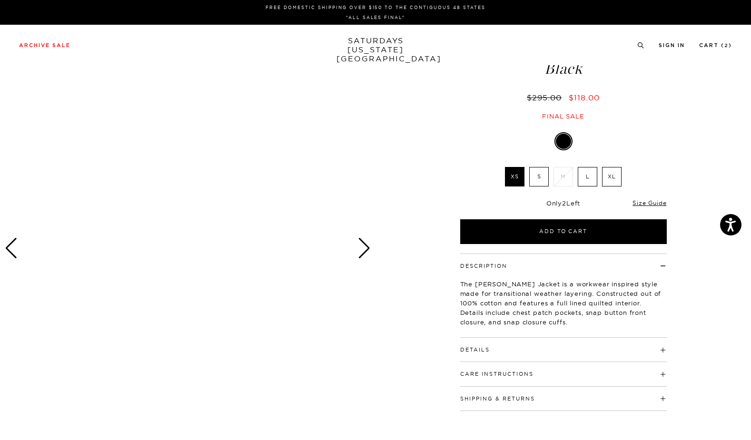
scroll to position [48, 0]
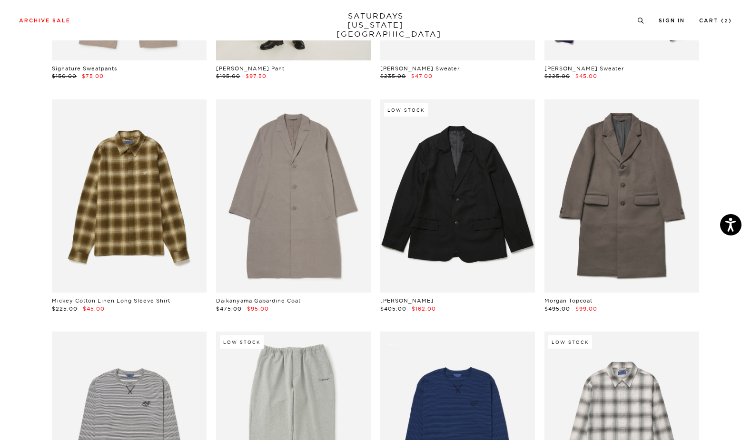
scroll to position [1665, 0]
